Goal: Task Accomplishment & Management: Use online tool/utility

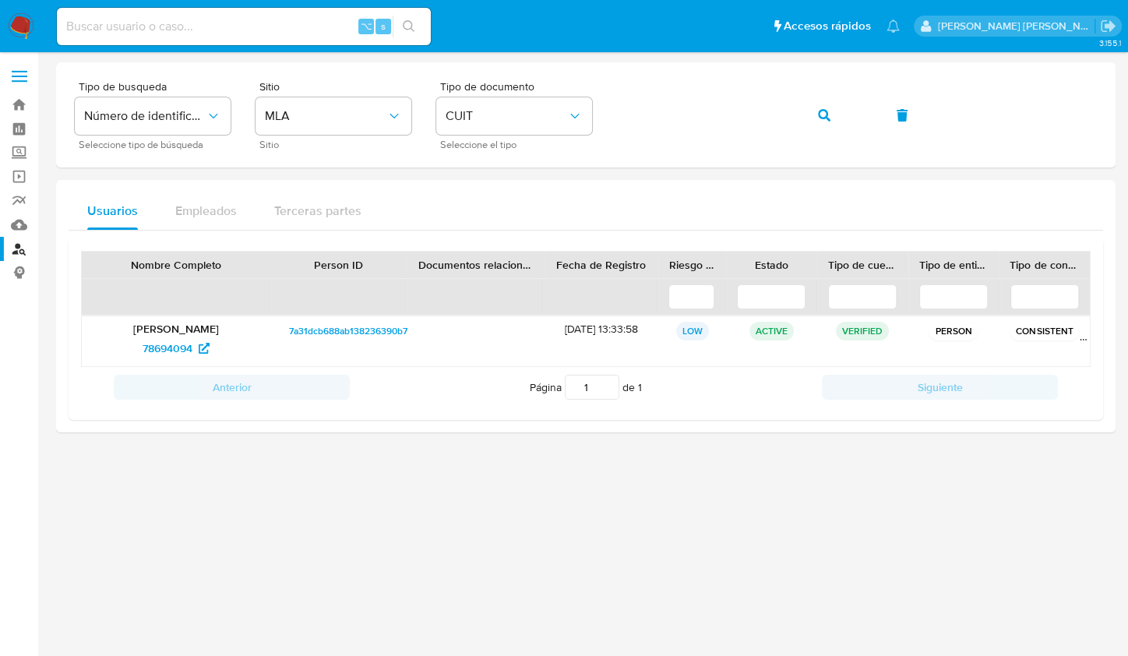
click at [279, 31] on input at bounding box center [244, 26] width 374 height 20
paste input "AM7i2yyeNgAysl1ajAqgVwG6"
type input "AM7i2yyeNgAysl1ajAqgVwG6"
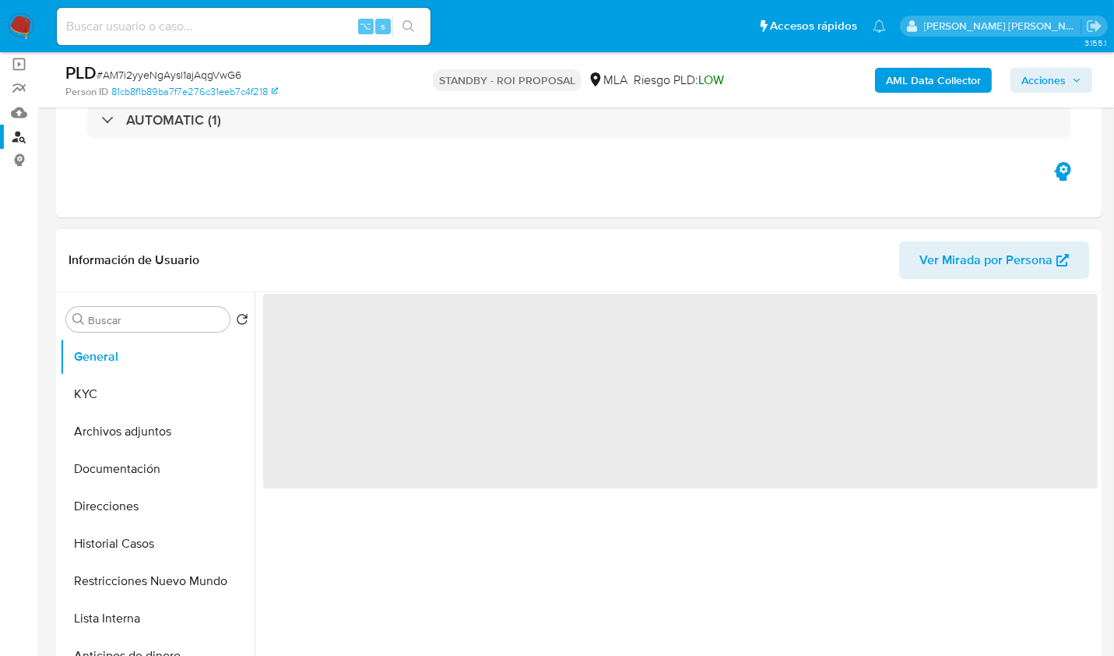
scroll to position [121, 0]
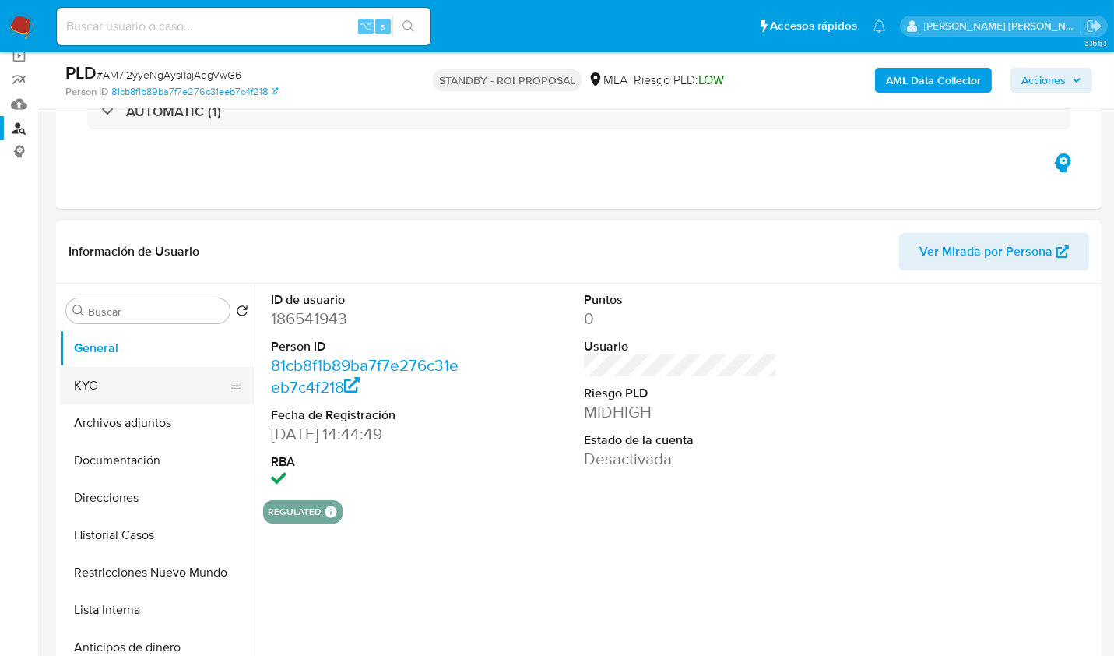
select select "10"
click at [110, 395] on button "KYC" at bounding box center [151, 385] width 182 height 37
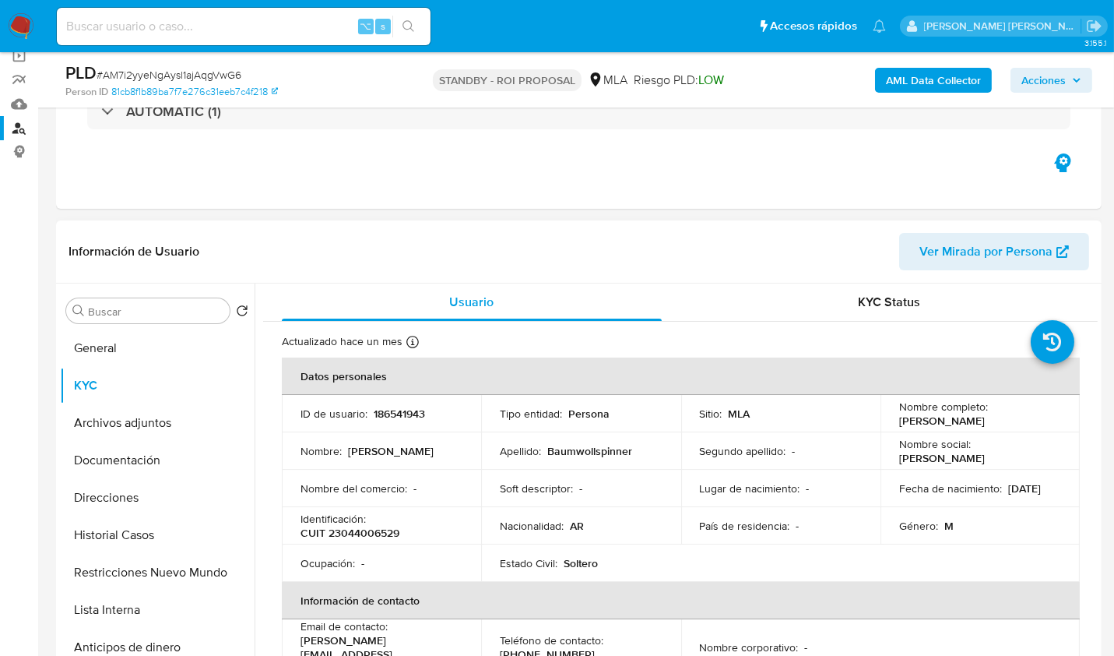
drag, startPoint x: 897, startPoint y: 417, endPoint x: 1008, endPoint y: 435, distance: 112.0
click at [985, 428] on p "Enrique Victor Baumwollspinner" at bounding box center [942, 420] width 86 height 14
copy p "Enrique Victor Baumwollspinner"
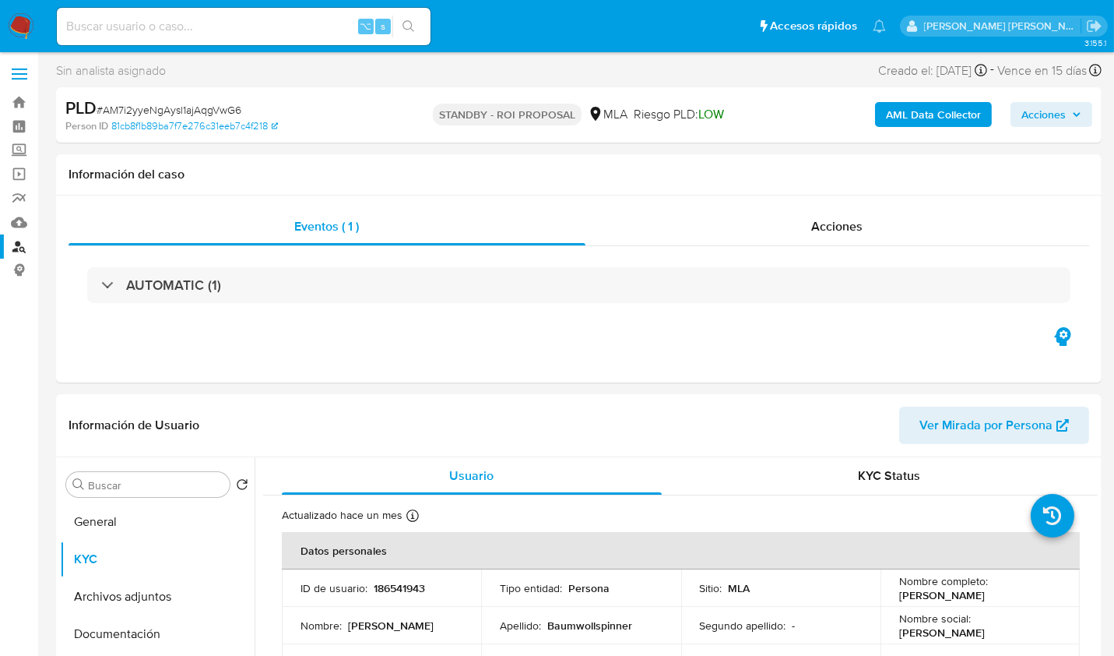
scroll to position [0, 0]
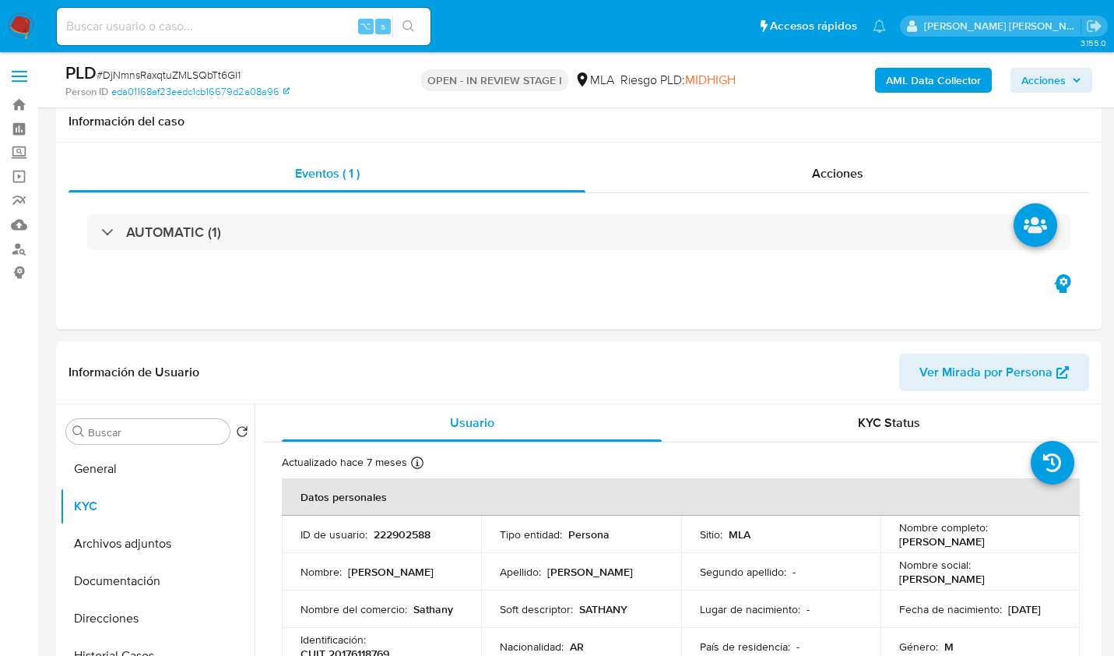
select select "10"
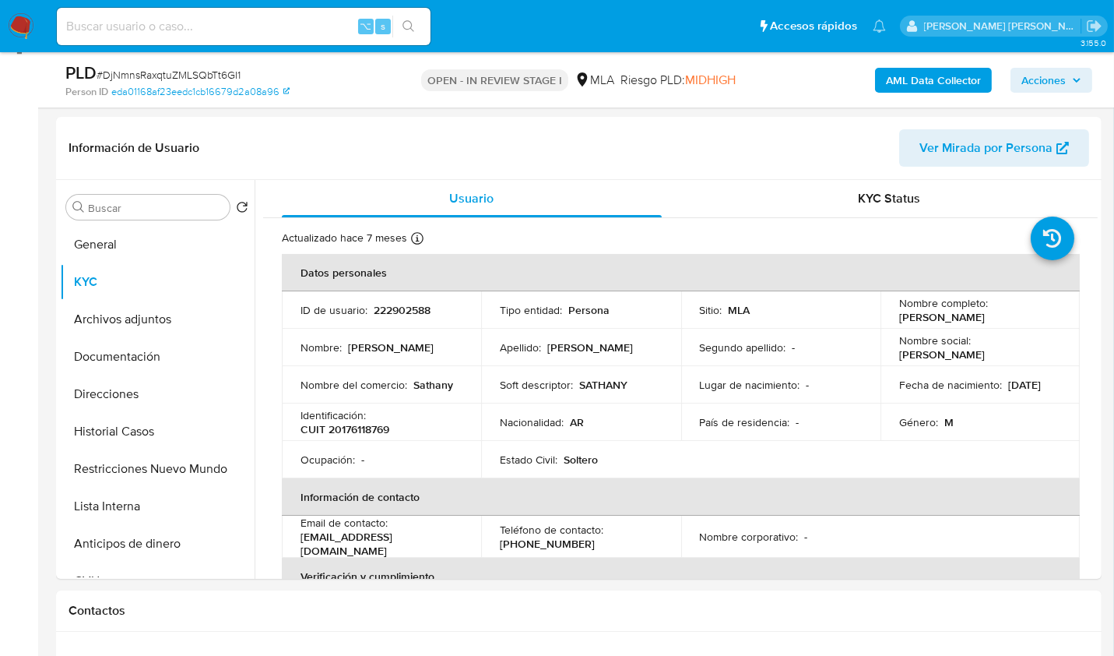
scroll to position [311, 0]
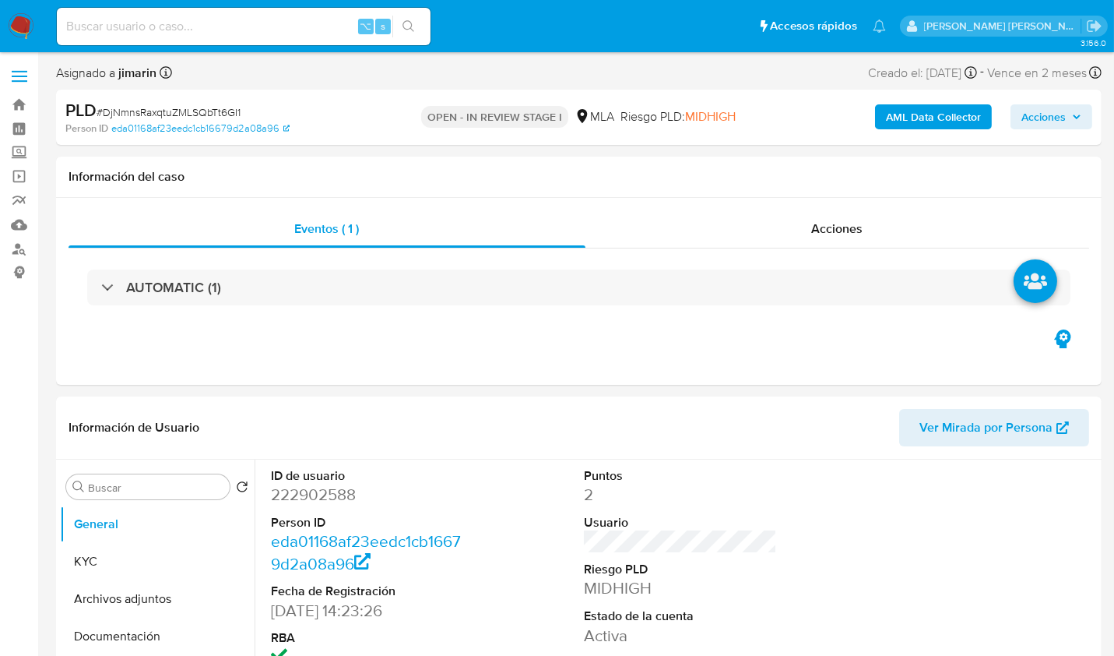
select select "10"
click at [329, 235] on span "Eventos ( 1 )" at bounding box center [327, 229] width 65 height 18
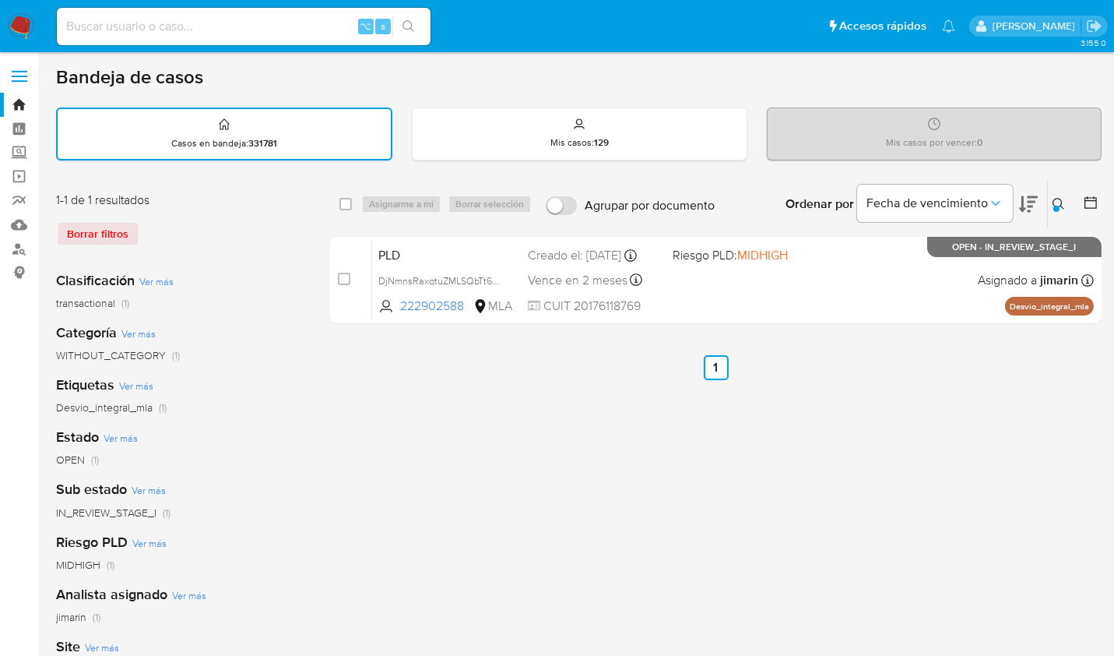
click at [1051, 206] on button at bounding box center [1061, 204] width 26 height 19
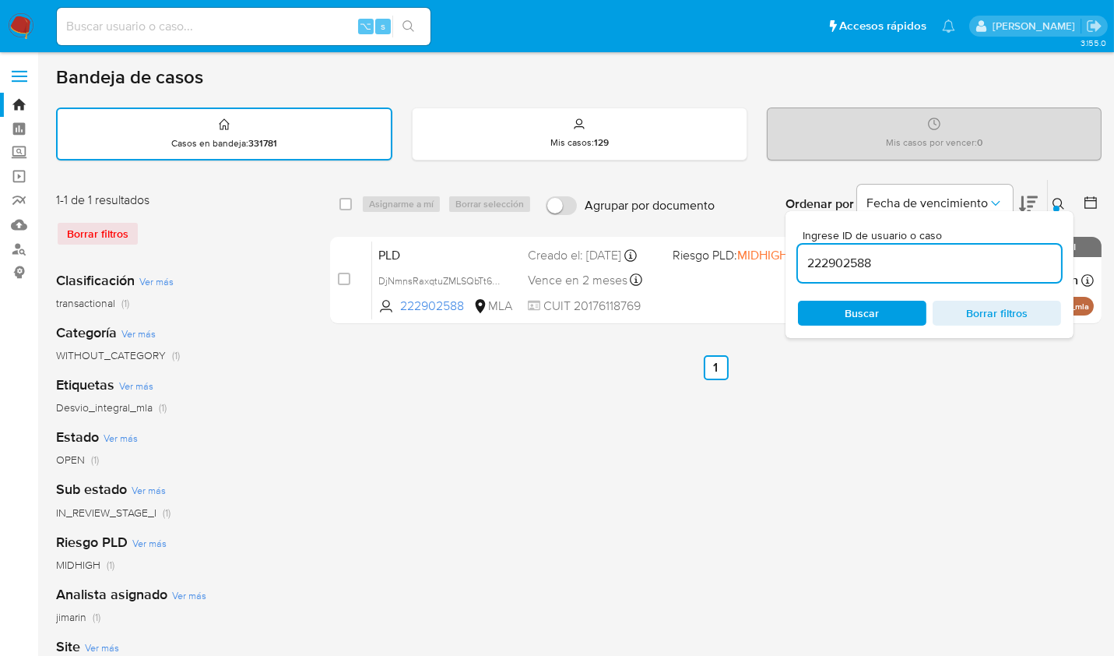
click at [970, 275] on div "222902588" at bounding box center [929, 263] width 263 height 37
click at [969, 267] on input "222902588" at bounding box center [929, 263] width 263 height 20
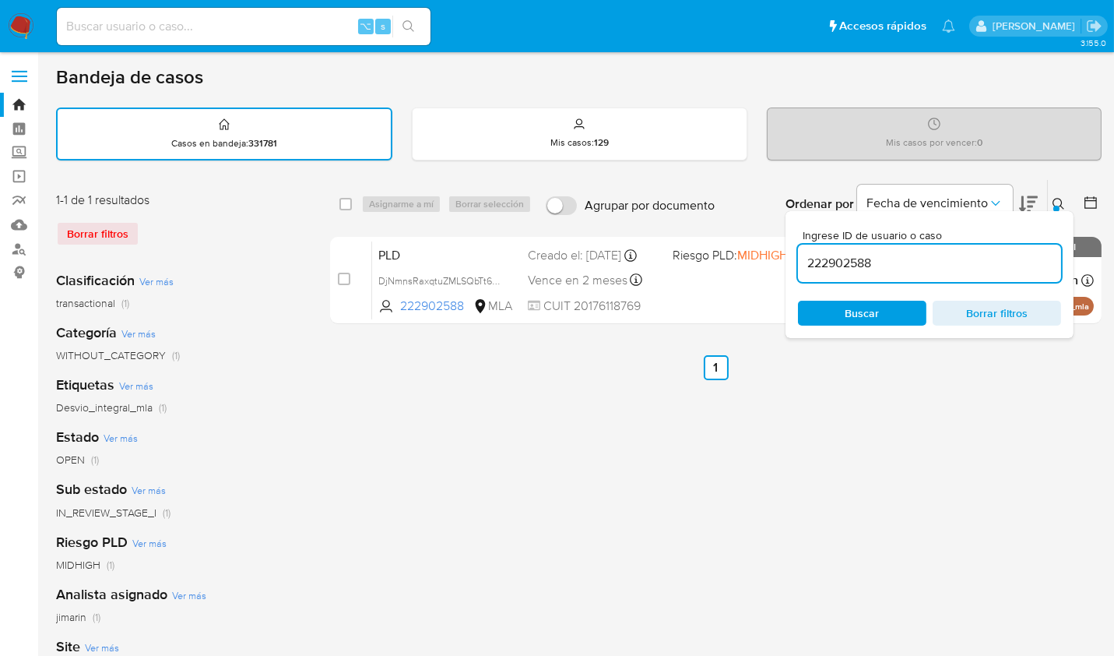
click at [1058, 207] on div at bounding box center [1057, 209] width 6 height 6
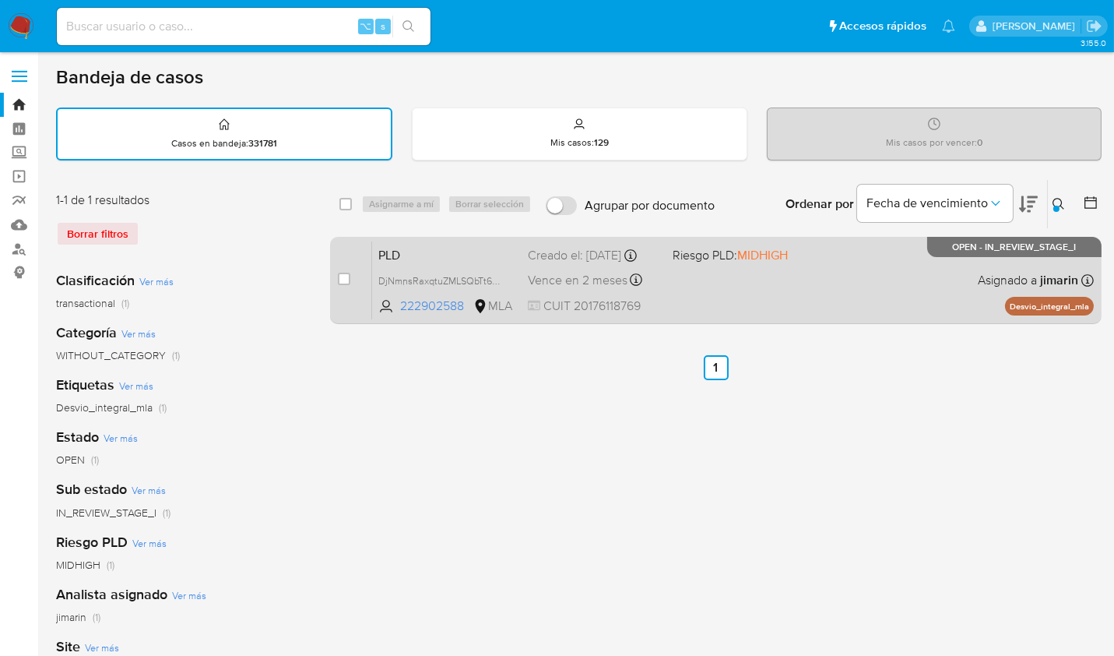
click at [986, 289] on span "Asignado a jimarin" at bounding box center [1028, 280] width 100 height 17
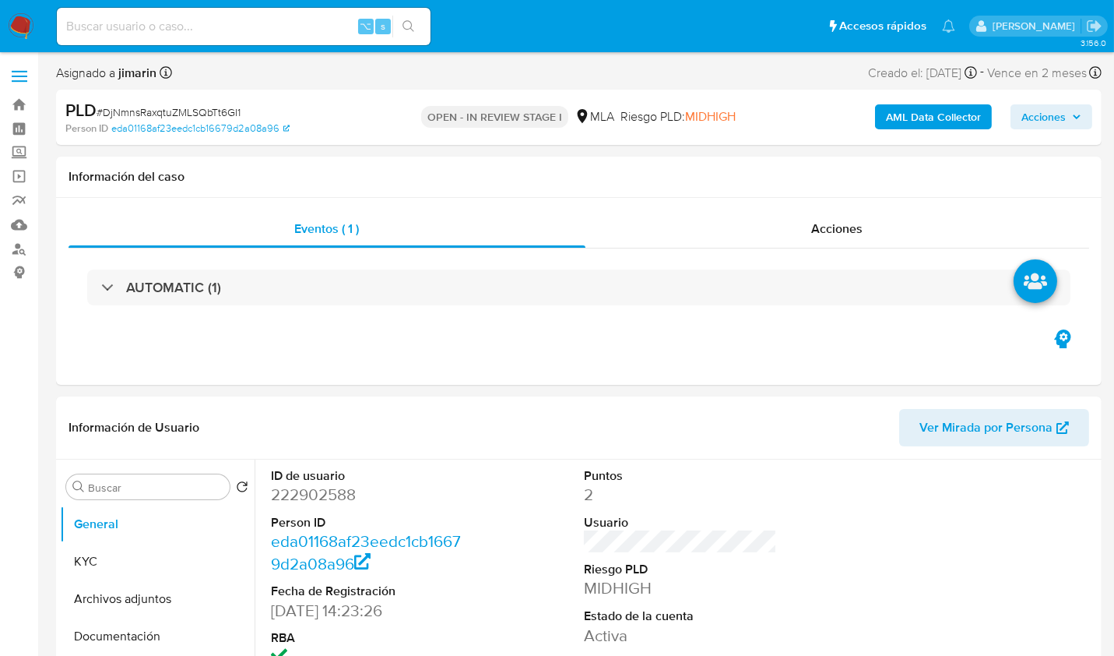
select select "10"
click at [114, 550] on button "KYC" at bounding box center [151, 561] width 182 height 37
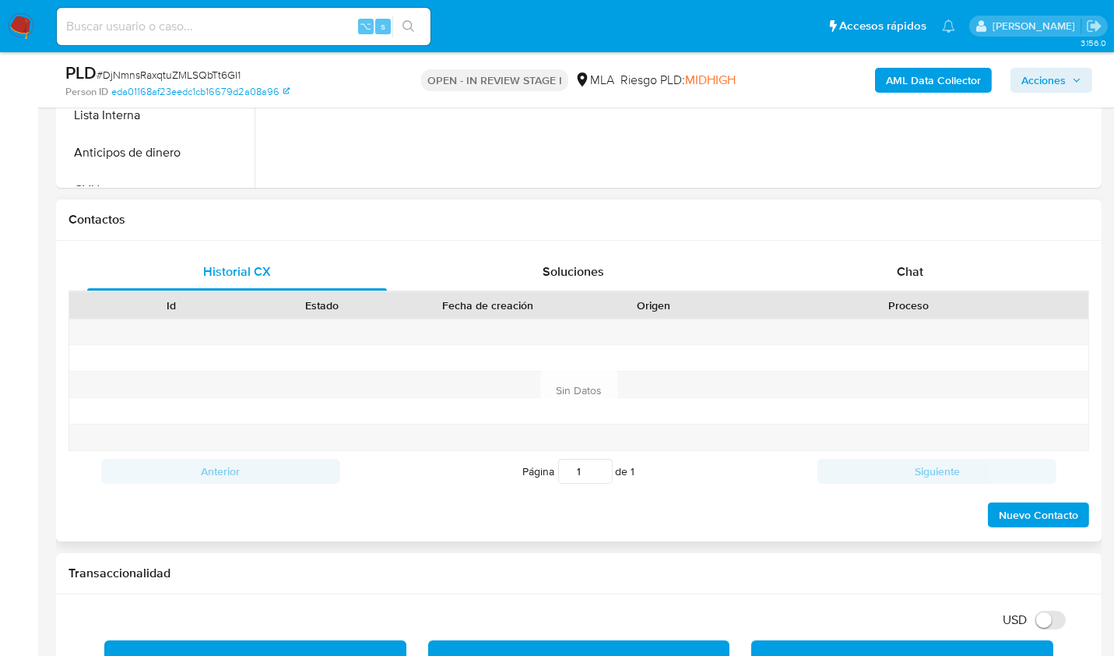
scroll to position [629, 0]
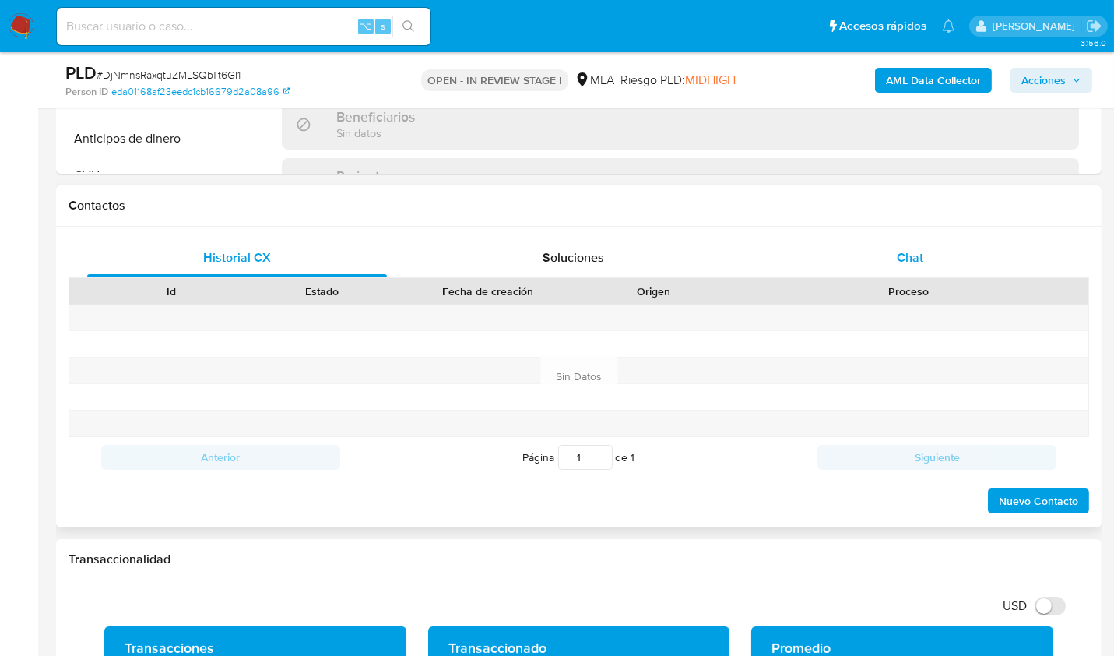
click at [903, 251] on span "Chat" at bounding box center [911, 257] width 26 height 18
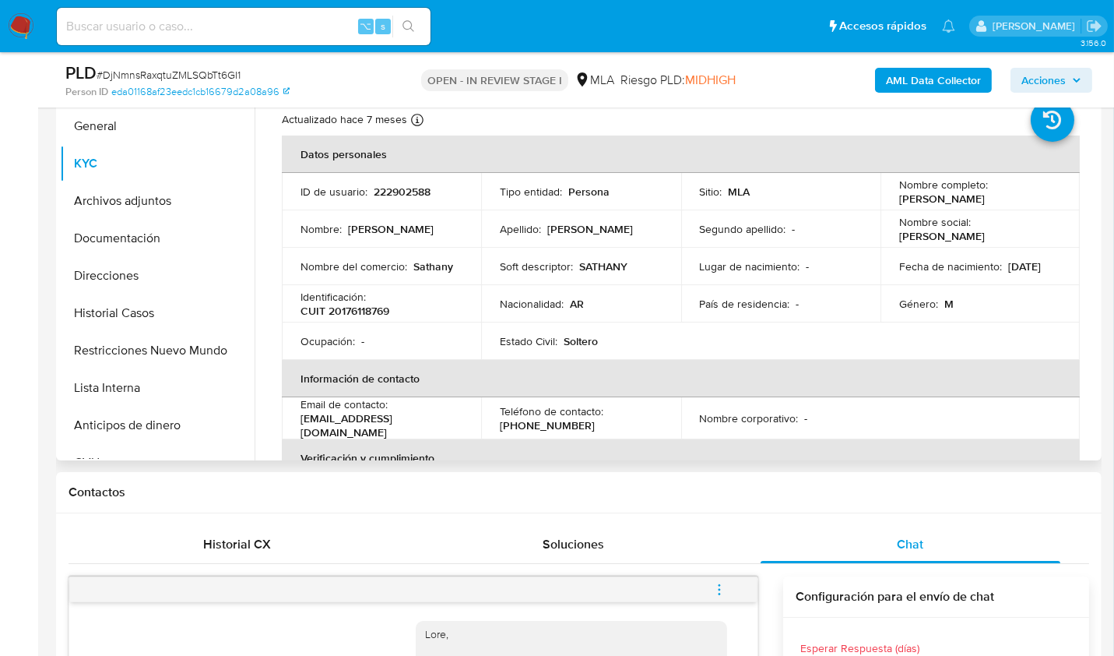
scroll to position [154, 0]
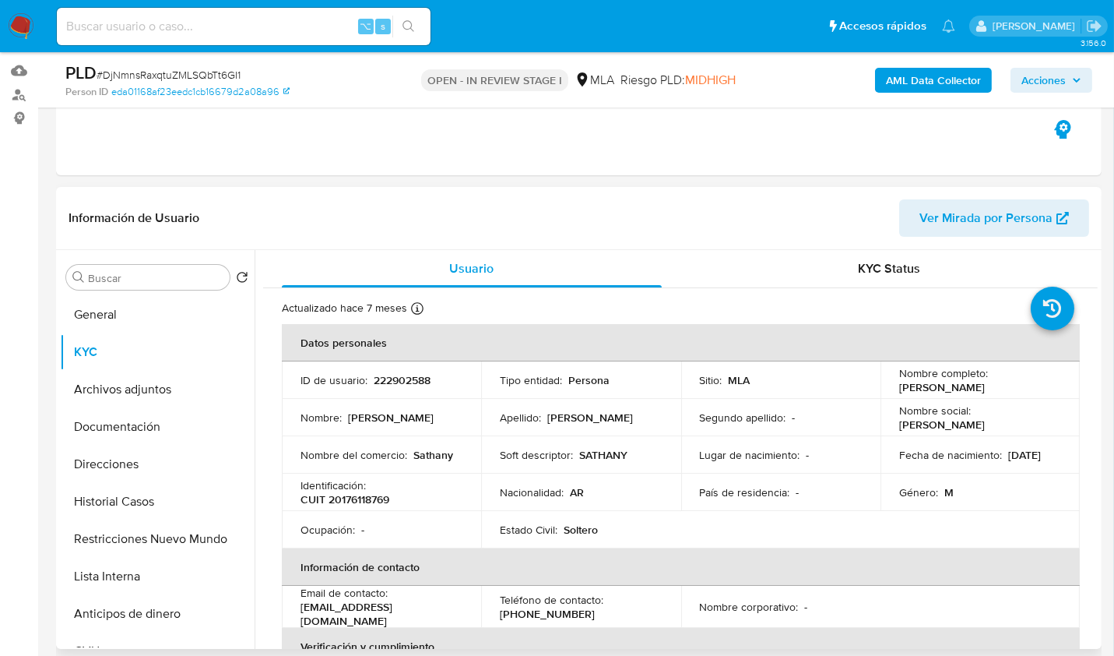
click at [380, 508] on td "Identificación : CUIT 20176118769" at bounding box center [381, 491] width 199 height 37
click at [378, 503] on p "CUIT 20176118769" at bounding box center [345, 499] width 89 height 14
copy p "20176118769"
click at [367, 498] on p "CUIT 20176118769" at bounding box center [345, 499] width 89 height 14
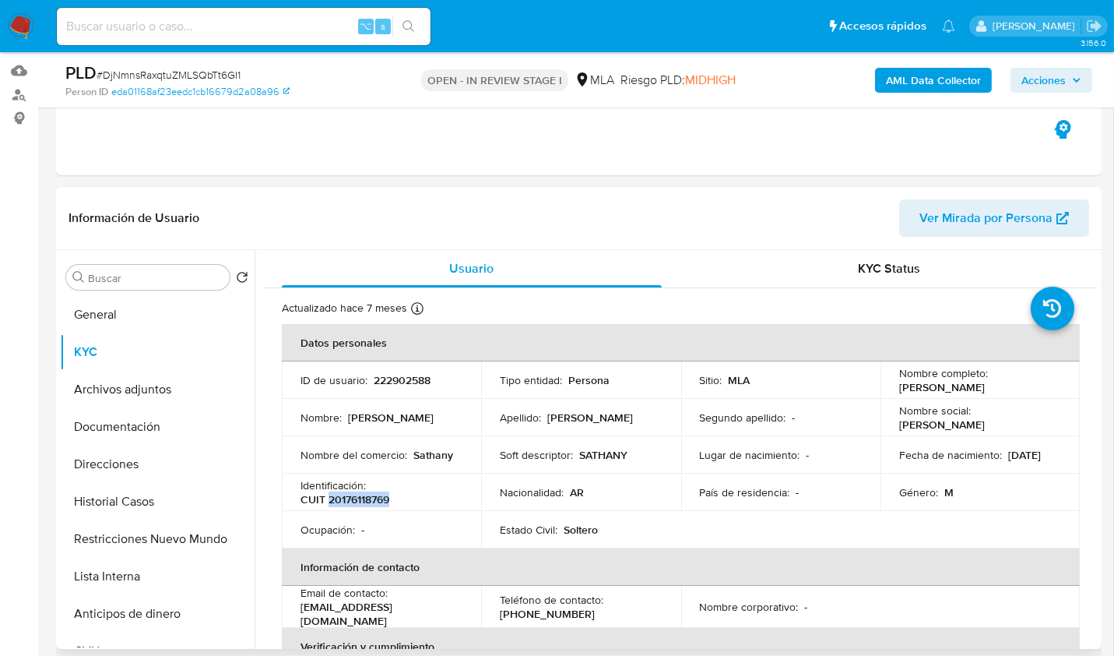
click at [367, 498] on p "CUIT 20176118769" at bounding box center [345, 499] width 89 height 14
copy p "20176118769"
